Goal: Task Accomplishment & Management: Manage account settings

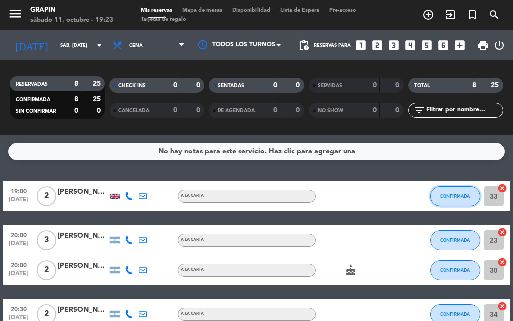
click at [455, 195] on span "CONFIRMADA" at bounding box center [455, 196] width 30 height 6
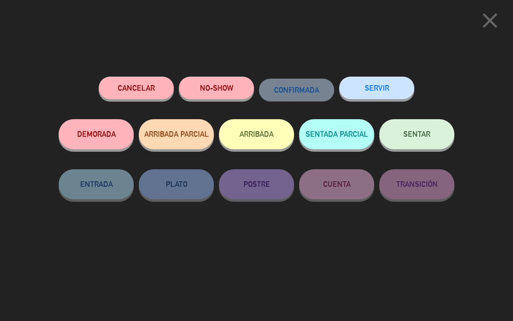
click at [418, 137] on span "SENTAR" at bounding box center [416, 134] width 27 height 9
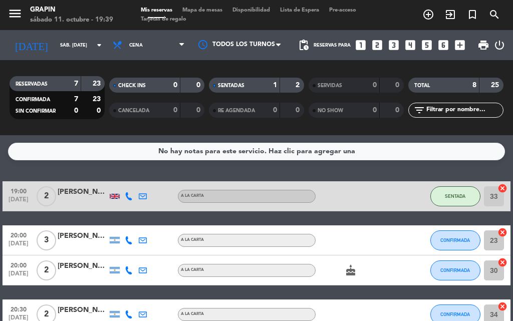
click at [165, 134] on div "RESERVADAS 7 23 CONFIRMADA 7 23 SIN CONFIRMAR 0 0 CHECK INS 0 0 CANCELADA 0 0 S…" at bounding box center [256, 97] width 513 height 75
